Goal: Go to known website: Access a specific website the user already knows

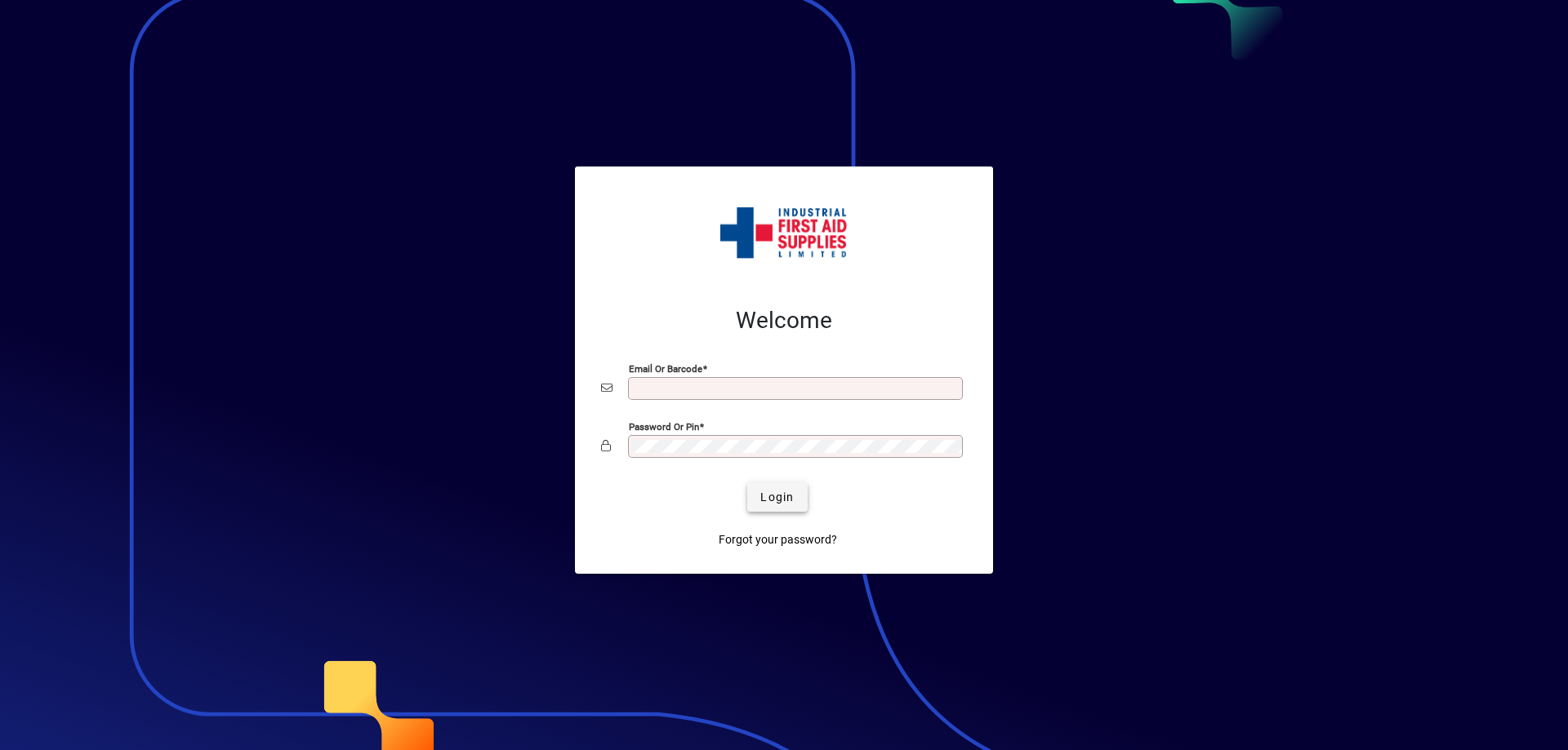
type input "**********"
click at [789, 496] on span "Login" at bounding box center [777, 497] width 34 height 17
